Goal: Find specific page/section: Find specific page/section

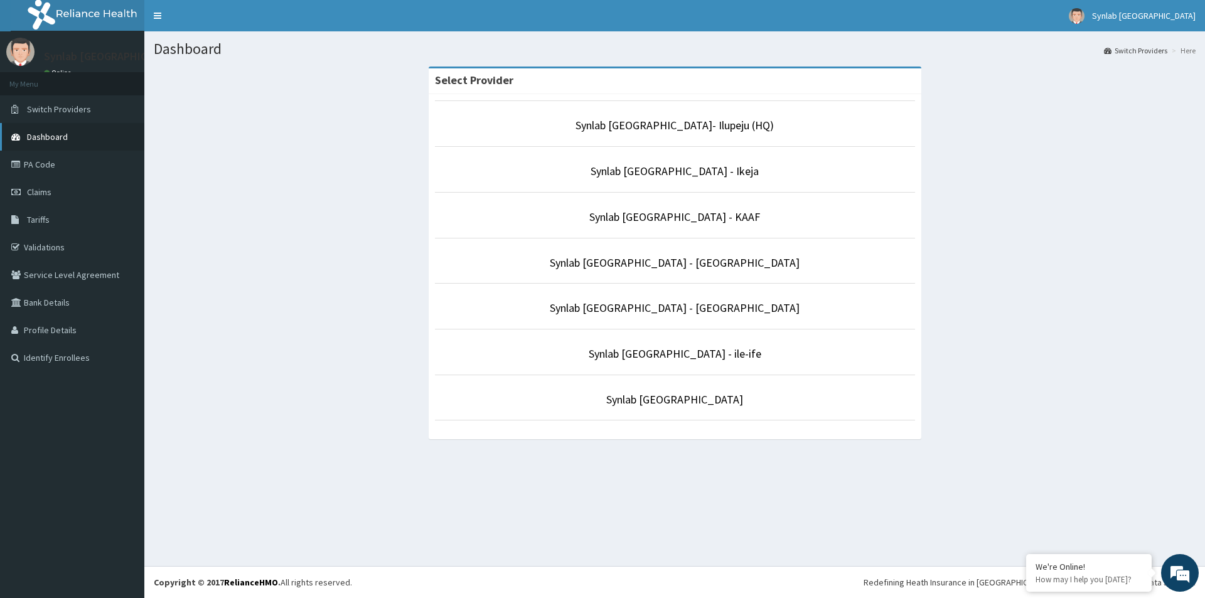
click at [48, 136] on span "Dashboard" at bounding box center [47, 136] width 41 height 11
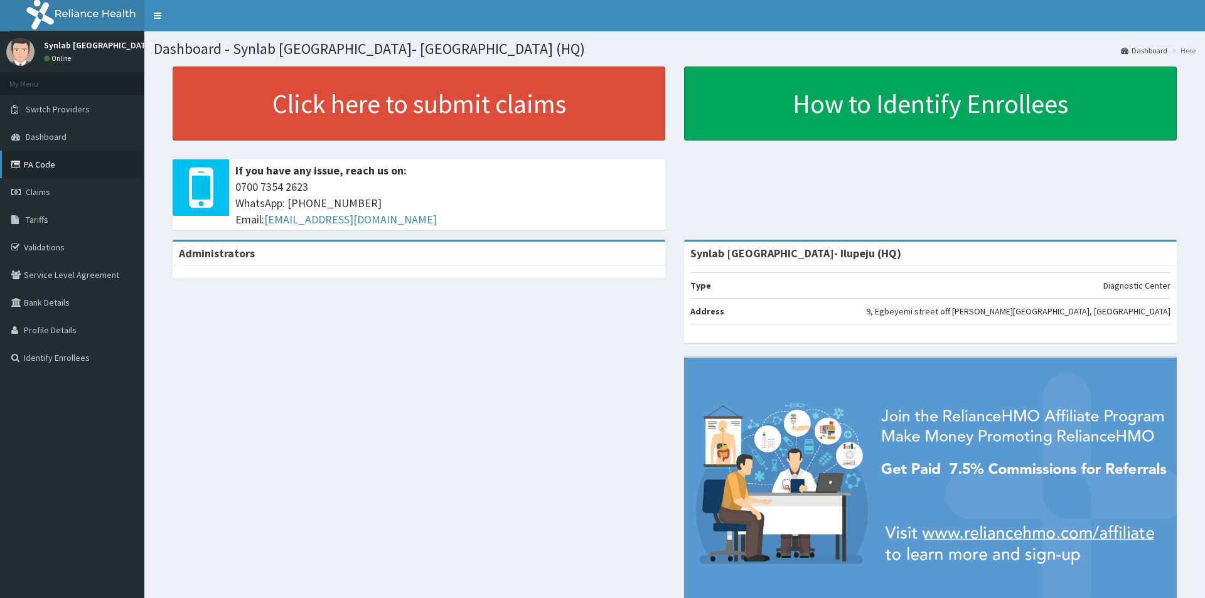
click at [57, 165] on link "PA Code" at bounding box center [72, 165] width 144 height 28
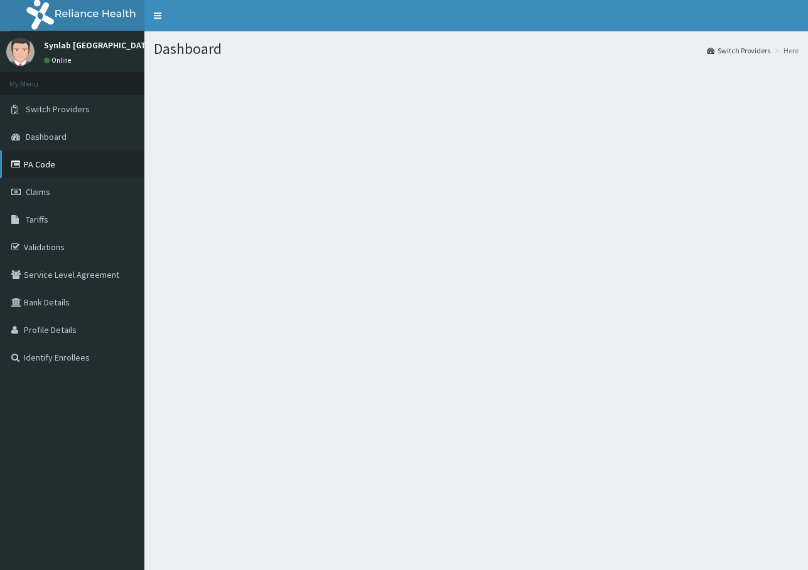
click at [50, 171] on link "PA Code" at bounding box center [72, 165] width 144 height 28
